Goal: Navigation & Orientation: Find specific page/section

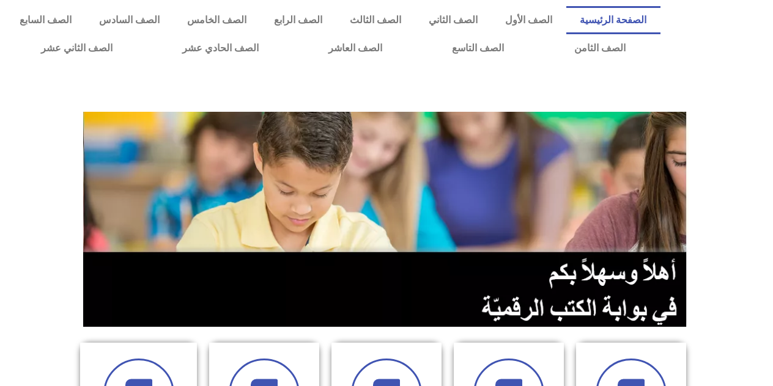
drag, startPoint x: 778, startPoint y: 6, endPoint x: 742, endPoint y: 1, distance: 36.4
click at [742, 1] on div at bounding box center [719, 34] width 106 height 68
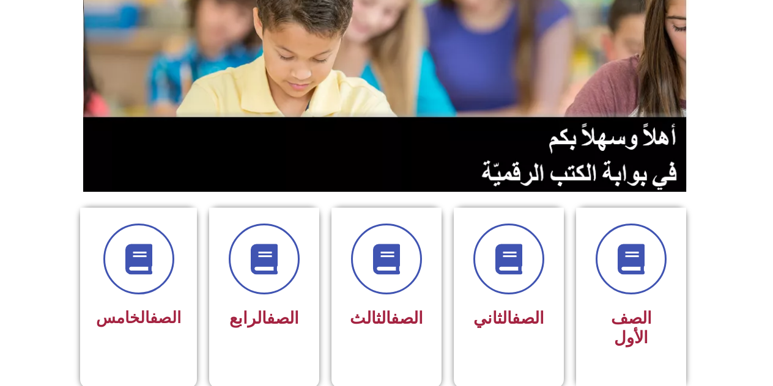
scroll to position [226, 0]
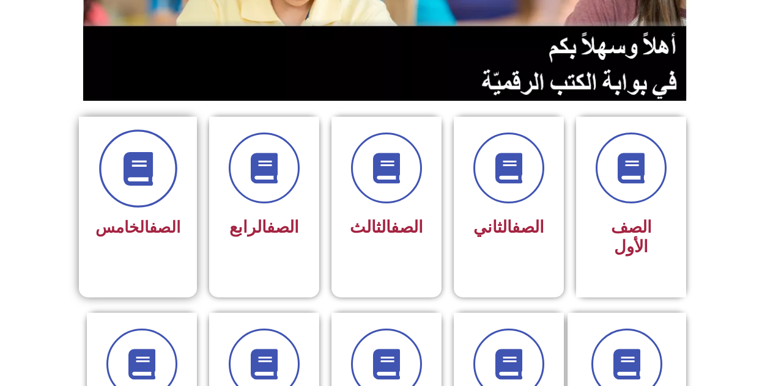
click at [131, 202] on span at bounding box center [138, 169] width 78 height 78
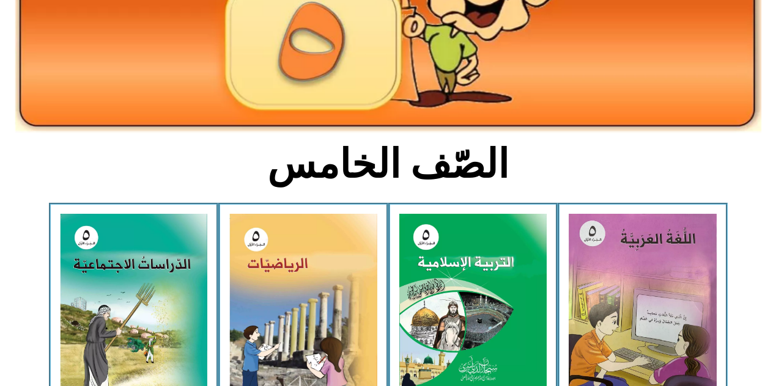
scroll to position [183, 0]
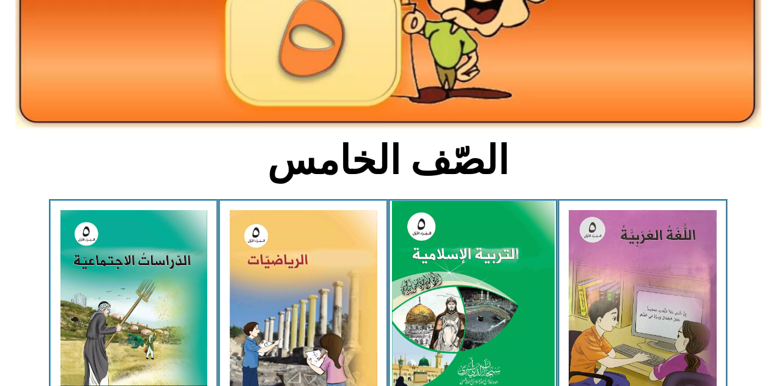
click at [482, 279] on img at bounding box center [472, 302] width 163 height 202
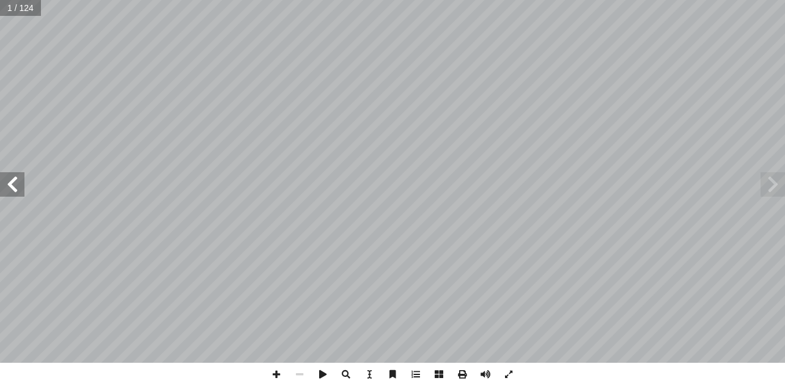
click at [771, 184] on span at bounding box center [773, 184] width 24 height 24
click at [10, 186] on span at bounding box center [12, 184] width 24 height 24
click at [15, 185] on span at bounding box center [12, 184] width 24 height 24
click at [17, 185] on span at bounding box center [12, 184] width 24 height 24
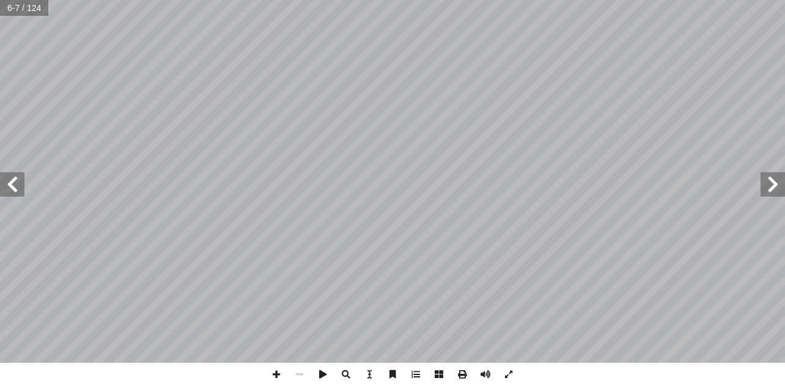
click at [17, 185] on span at bounding box center [12, 184] width 24 height 24
click at [273, 375] on span at bounding box center [276, 374] width 23 height 23
drag, startPoint x: 194, startPoint y: 370, endPoint x: 276, endPoint y: 375, distance: 82.1
click at [276, 375] on span at bounding box center [276, 374] width 23 height 23
click at [301, 374] on span at bounding box center [299, 374] width 23 height 23
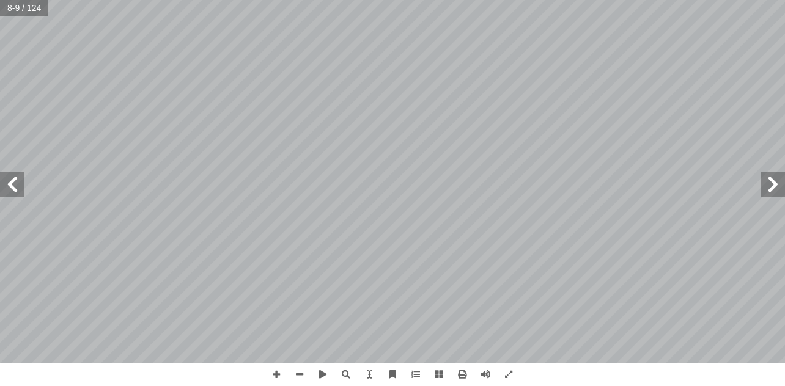
click at [12, 183] on span at bounding box center [12, 184] width 24 height 24
click at [297, 374] on span at bounding box center [299, 374] width 23 height 23
click at [12, 181] on span at bounding box center [12, 184] width 24 height 24
click at [20, 189] on span at bounding box center [12, 184] width 24 height 24
